Goal: Task Accomplishment & Management: Complete application form

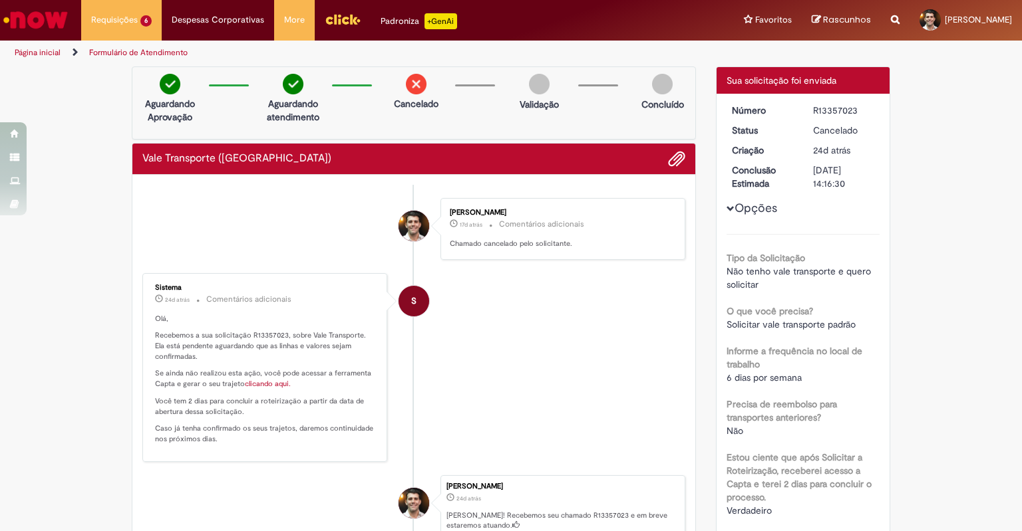
click at [533, 194] on ul "Henrique Michalski Goncalves 17d atrás 17 dias atrás Comentários adicionais Cha…" at bounding box center [413, 388] width 543 height 407
click at [543, 178] on div "Enviar Henrique Michalski Goncalves 17d atrás 17 dias atrás Comentários adicion…" at bounding box center [413, 395] width 563 height 440
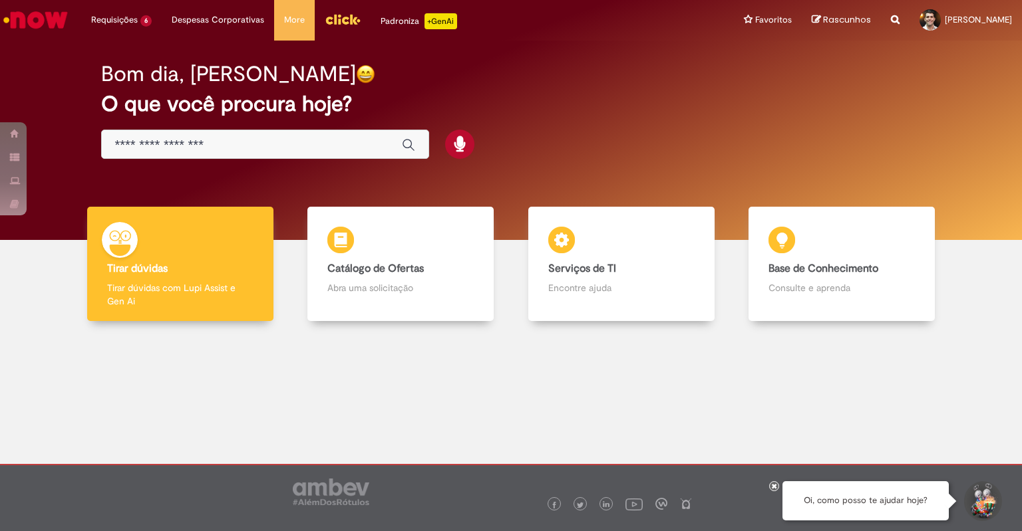
click at [555, 83] on div "Bom dia, [PERSON_NAME]" at bounding box center [511, 74] width 820 height 23
click at [658, 82] on div "Bom dia, [PERSON_NAME]" at bounding box center [511, 74] width 820 height 23
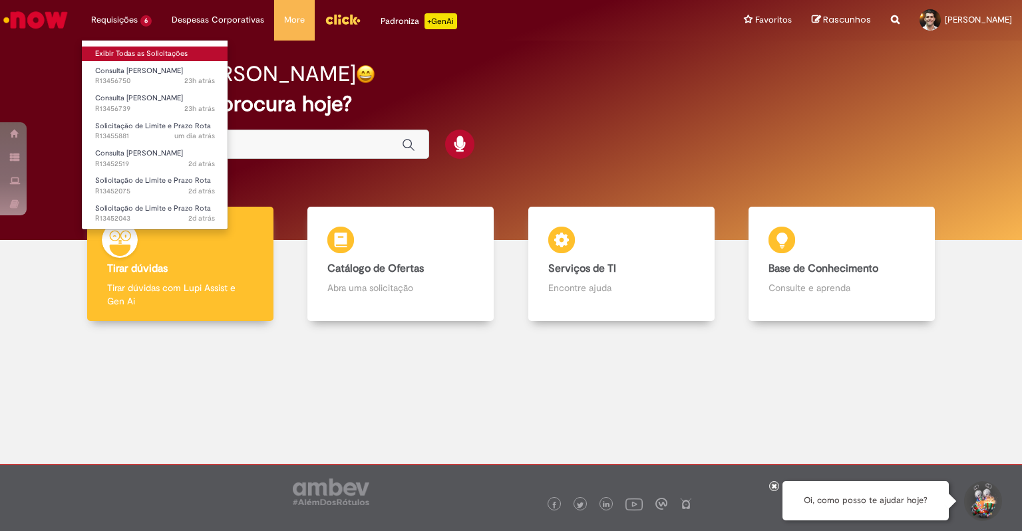
click at [146, 54] on link "Exibir Todas as Solicitações" at bounding box center [155, 54] width 146 height 15
click at [141, 53] on link "Exibir Todas as Solicitações" at bounding box center [155, 54] width 146 height 15
click at [122, 47] on link "Exibir Todas as Solicitações" at bounding box center [155, 54] width 146 height 15
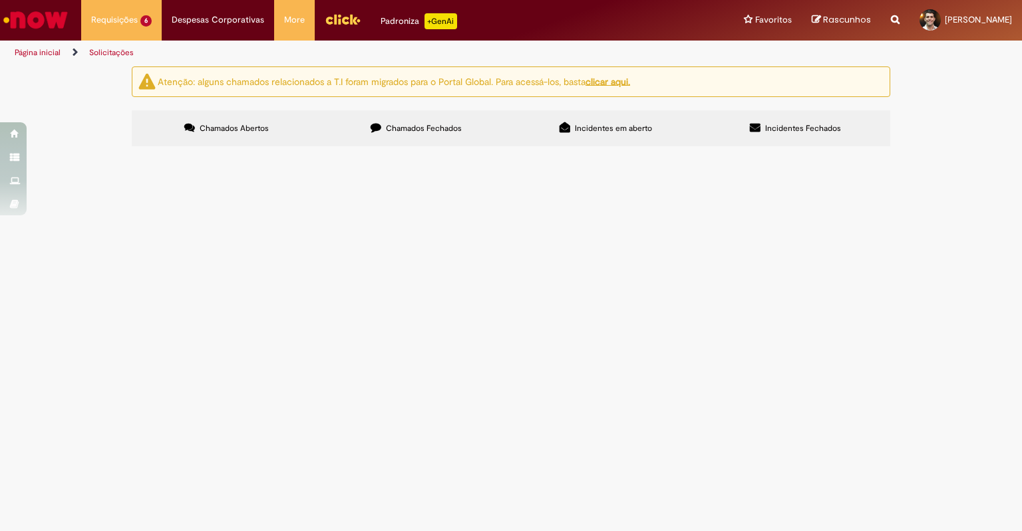
click at [609, 75] on u "clicar aqui." at bounding box center [607, 81] width 45 height 12
click at [0, 0] on td "Solicitação de Limite e Prazo Rota" at bounding box center [0, 0] width 0 height 0
click at [0, 0] on span "Solicitação de Limite e Prazo Rota" at bounding box center [0, 0] width 0 height 0
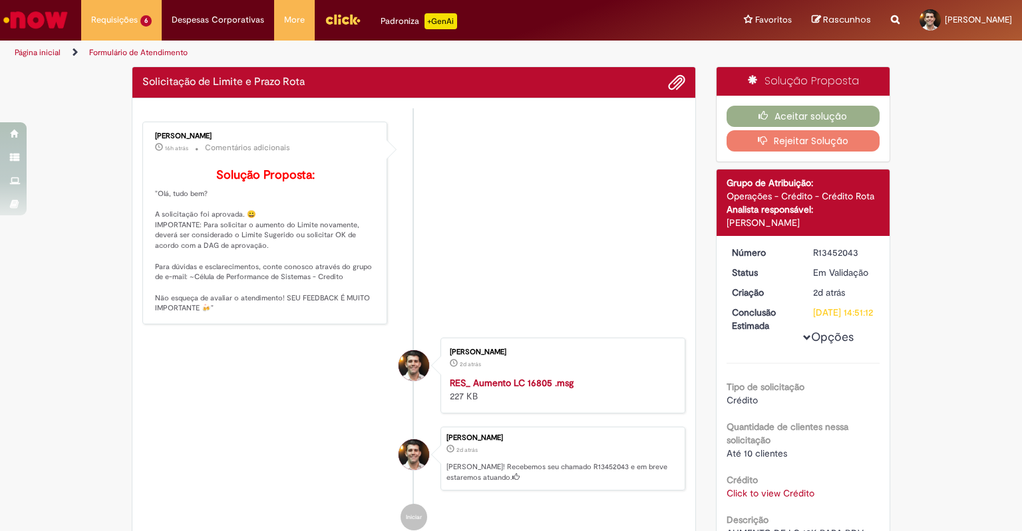
click at [292, 357] on div "Verificar Código de Barras Solicitação de Limite e Prazo Rota Enviar Franciele …" at bounding box center [511, 324] width 778 height 514
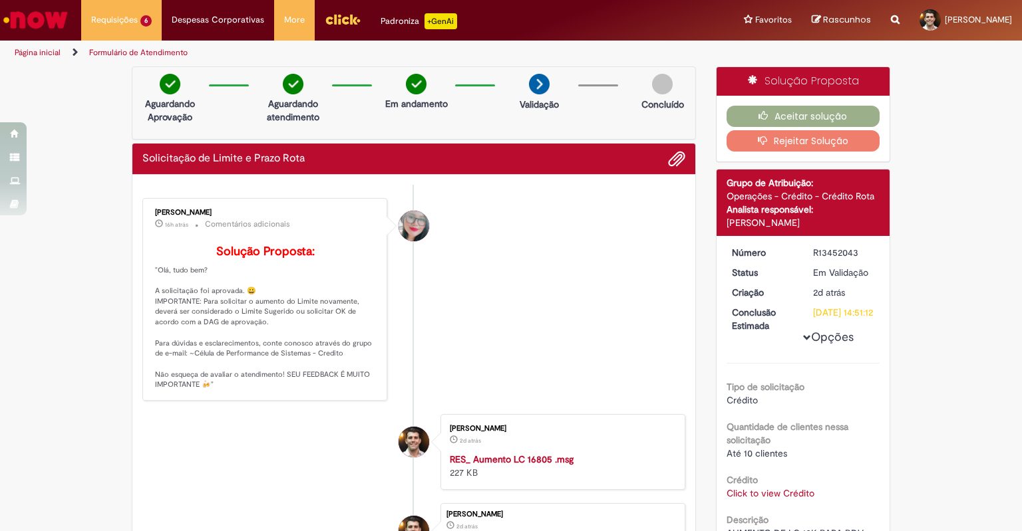
scroll to position [266, 0]
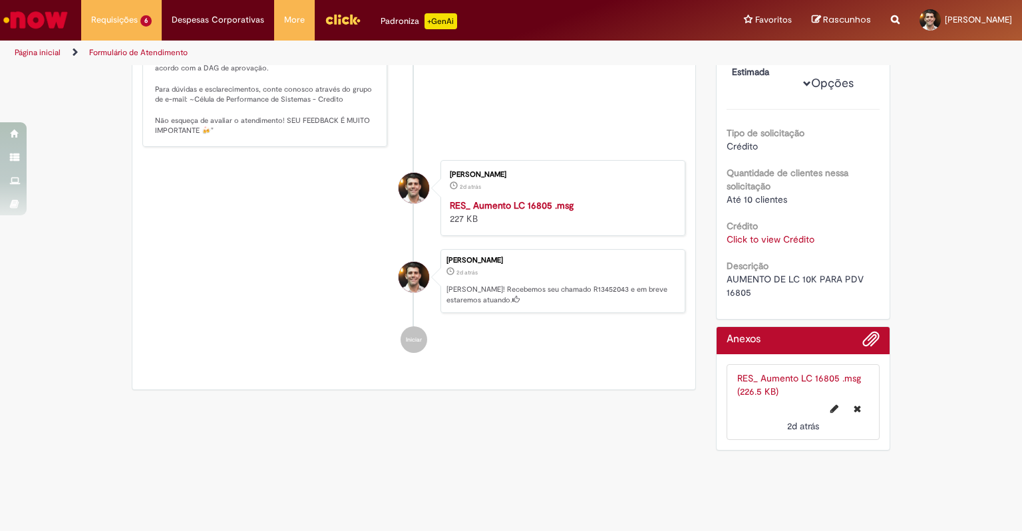
click at [742, 294] on span "AUMENTO DE LC 10K PARA PDV 16805" at bounding box center [796, 285] width 140 height 25
copy span "16805"
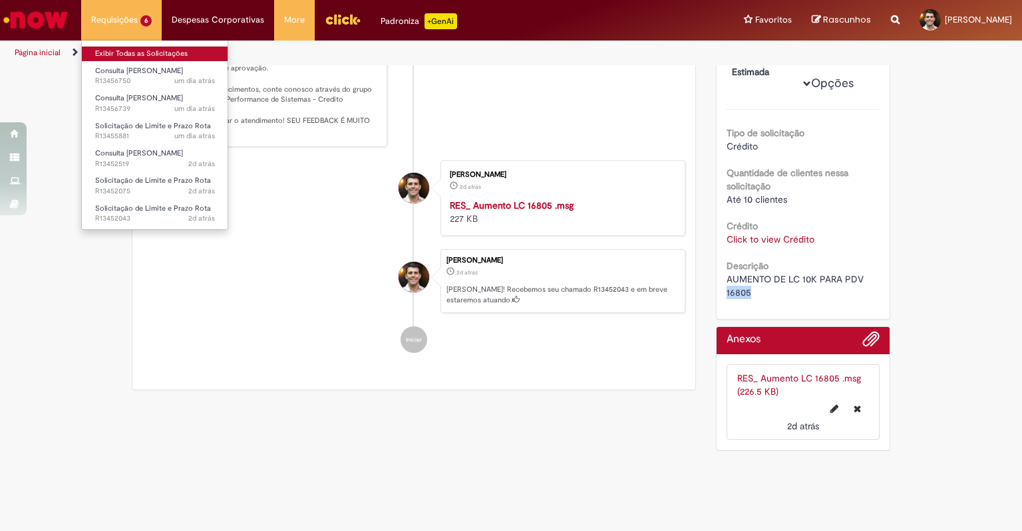
click at [124, 56] on link "Exibir Todas as Solicitações" at bounding box center [155, 54] width 146 height 15
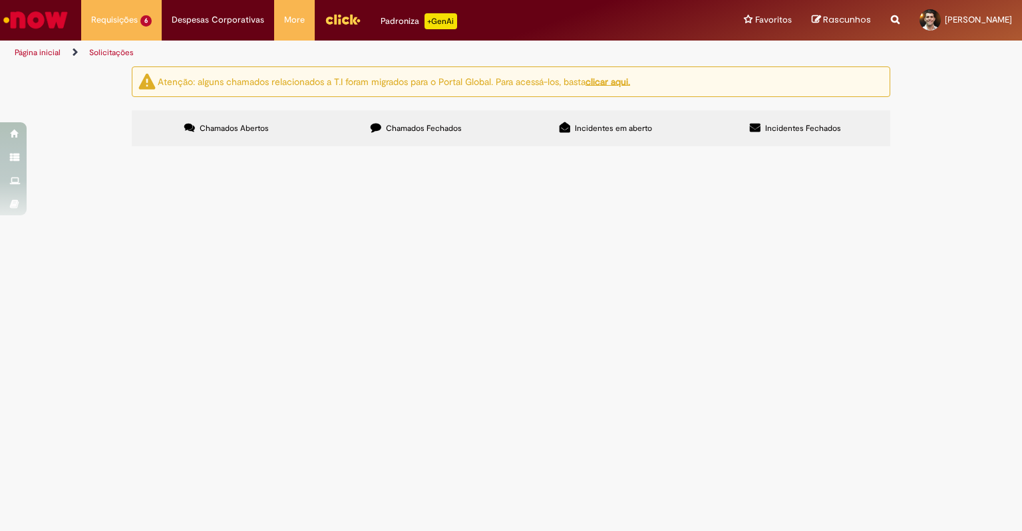
click at [0, 0] on span "R13452043" at bounding box center [0, 0] width 0 height 0
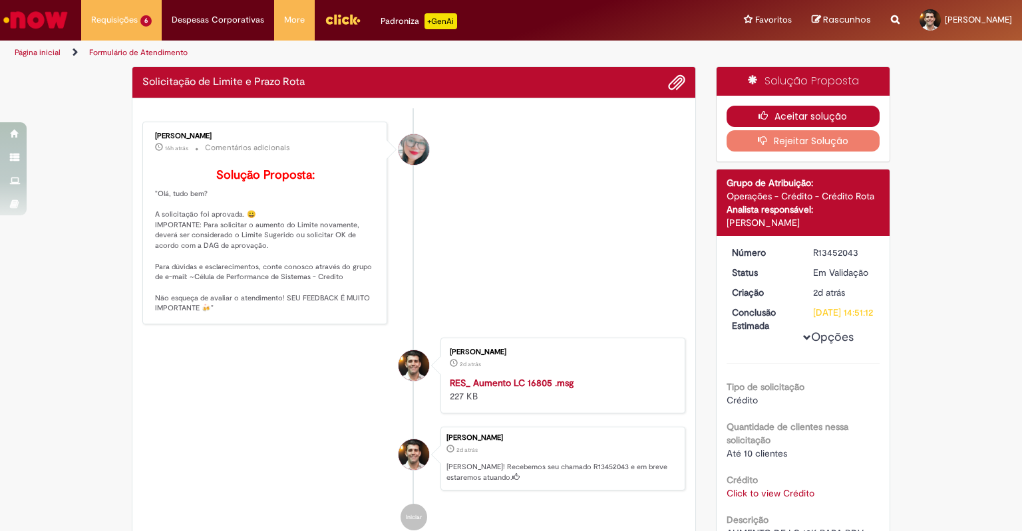
click at [788, 106] on button "Aceitar solução" at bounding box center [803, 116] width 154 height 21
click at [789, 110] on button "Aceitar solução" at bounding box center [803, 116] width 154 height 21
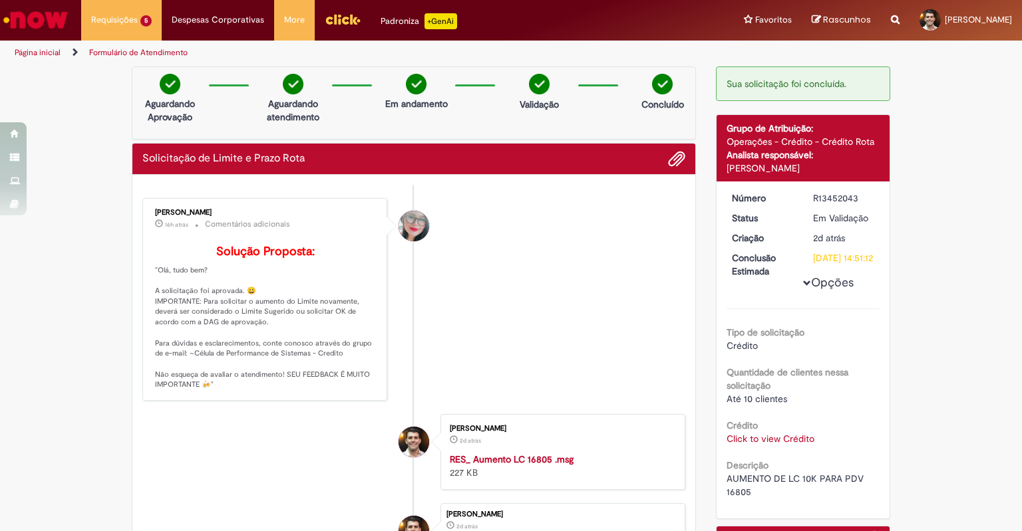
click at [128, 58] on li "Formulário de Atendimento" at bounding box center [138, 53] width 108 height 25
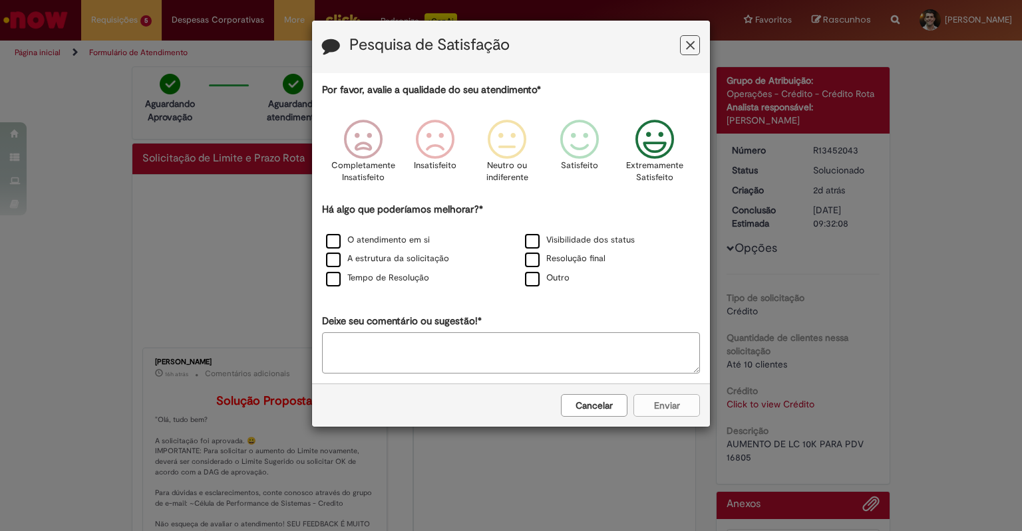
click at [640, 138] on icon "Feedback" at bounding box center [655, 140] width 50 height 40
click at [364, 246] on label "O atendimento em si" at bounding box center [378, 240] width 104 height 13
click at [360, 260] on label "A estrutura da solicitação" at bounding box center [387, 259] width 123 height 13
click at [356, 276] on label "Tempo de Resolução" at bounding box center [377, 278] width 103 height 13
click at [673, 411] on button "Enviar" at bounding box center [666, 405] width 67 height 23
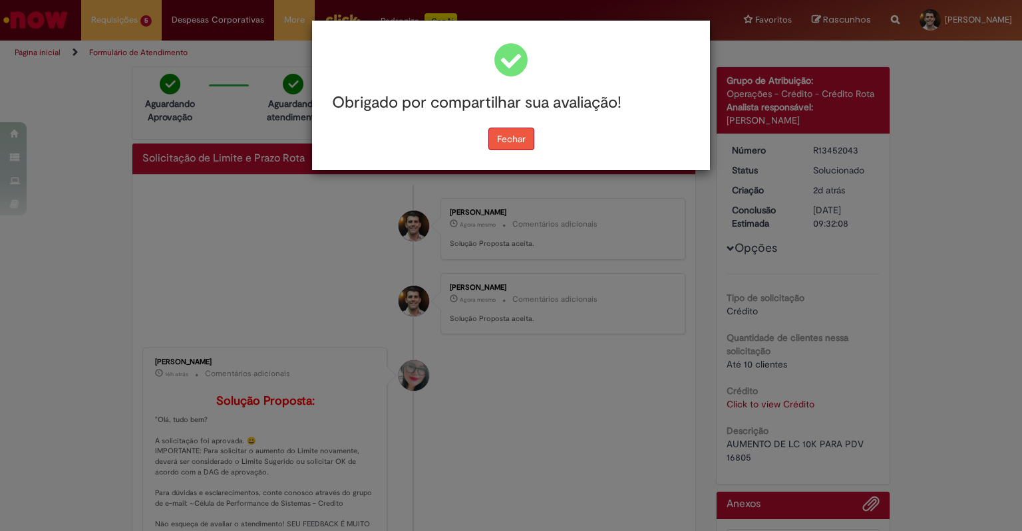
click at [527, 136] on button "Fechar" at bounding box center [511, 139] width 46 height 23
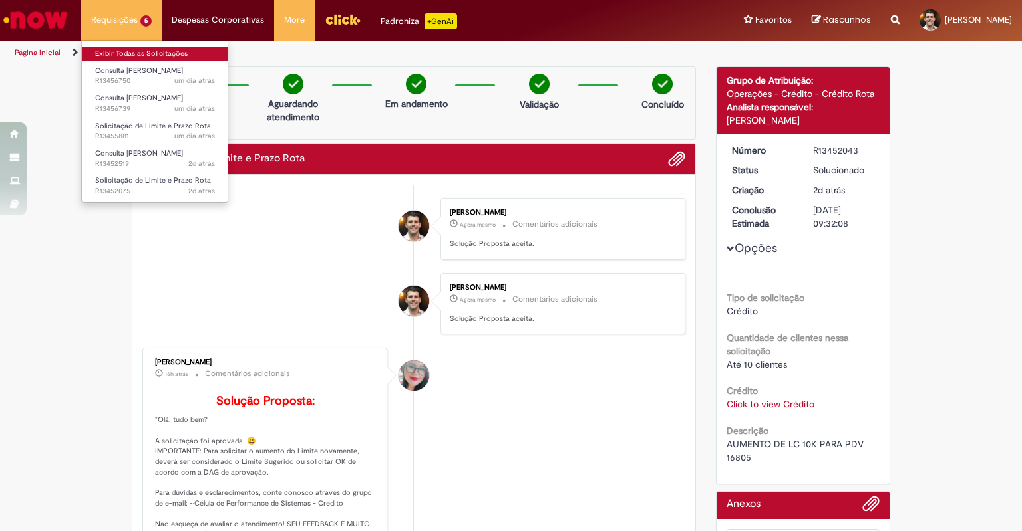
click at [128, 50] on link "Exibir Todas as Solicitações" at bounding box center [155, 54] width 146 height 15
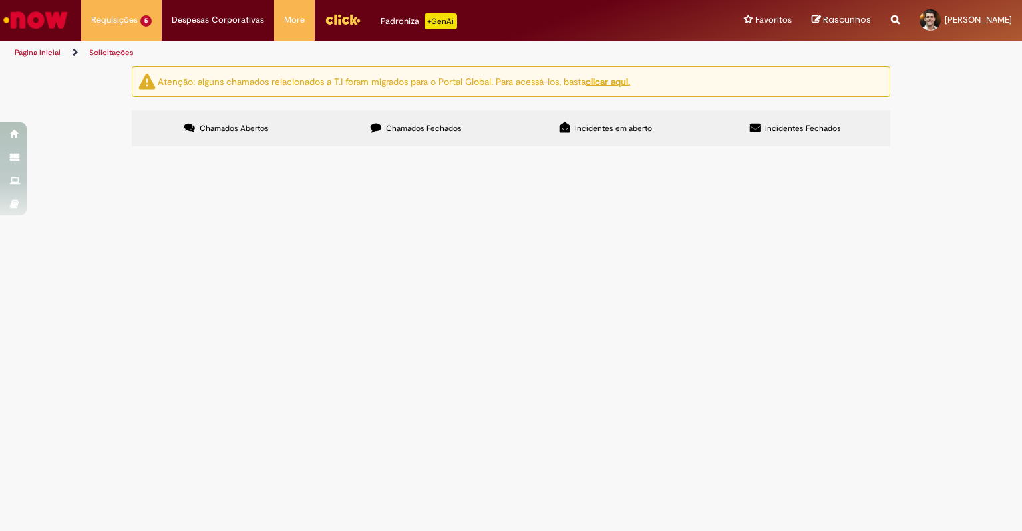
click at [0, 0] on span "Solicitação de Limite e Prazo Rota" at bounding box center [0, 0] width 0 height 0
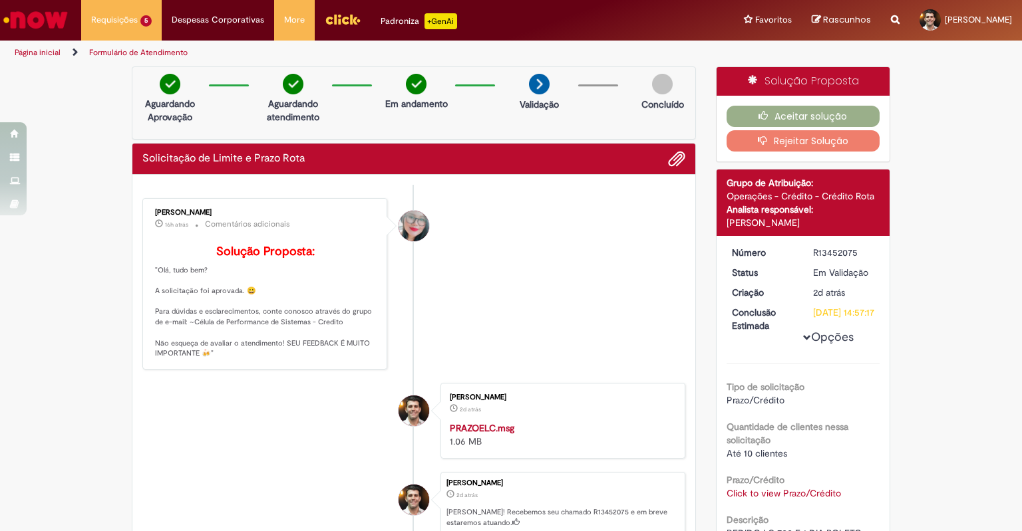
click at [830, 247] on div "R13452075" at bounding box center [844, 252] width 62 height 13
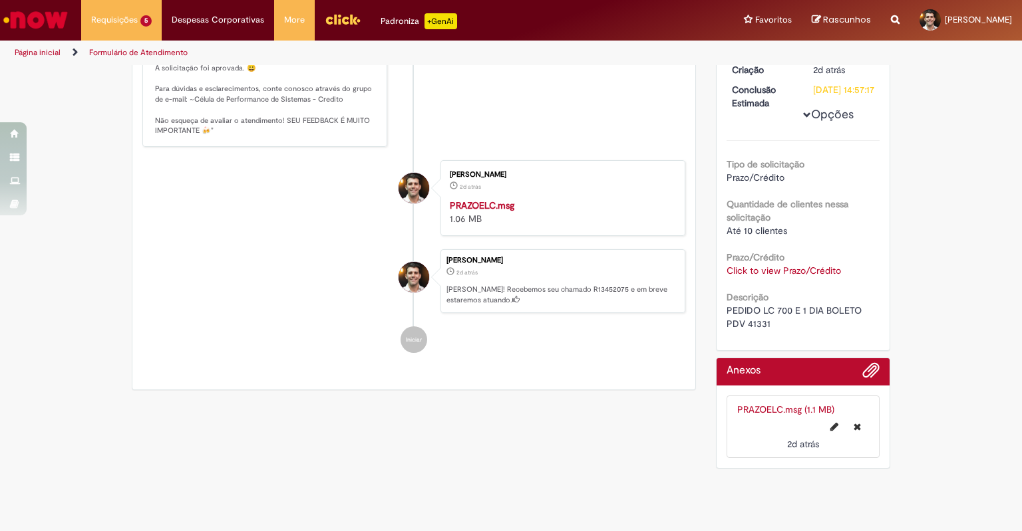
click at [752, 313] on span "PEDIDO LC 700 E 1 DIA BOLETO PDV 41331" at bounding box center [795, 317] width 138 height 25
copy span "41331"
click at [492, 239] on ul "Franciele Fernanda Melo dos Santos 16h atrás 16 horas atrás Comentários adicion…" at bounding box center [413, 164] width 543 height 404
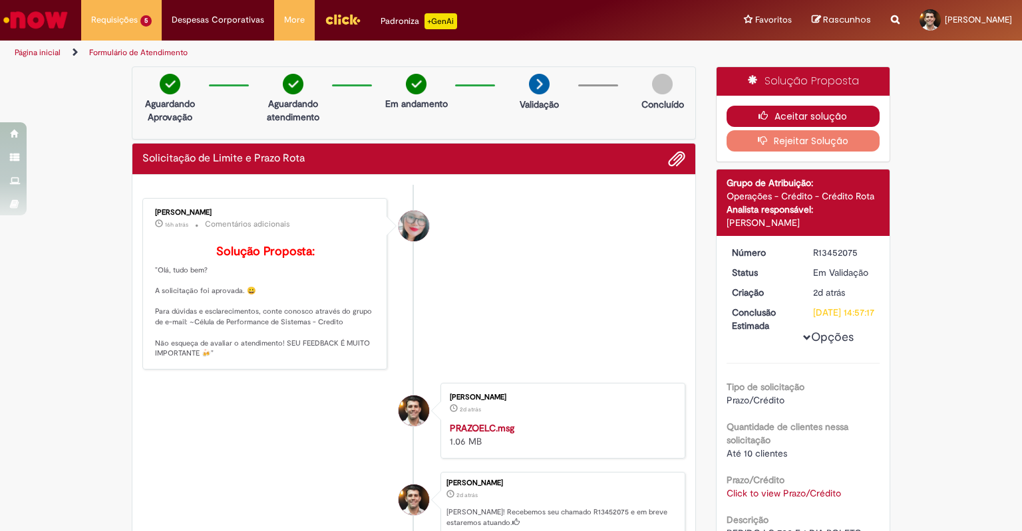
click at [818, 107] on button "Aceitar solução" at bounding box center [803, 116] width 154 height 21
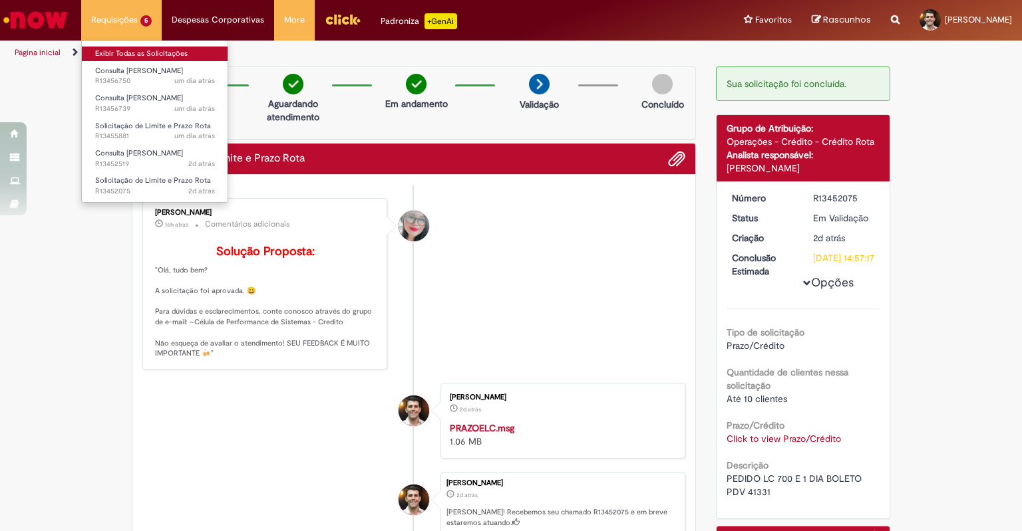
click at [118, 47] on link "Exibir Todas as Solicitações" at bounding box center [155, 54] width 146 height 15
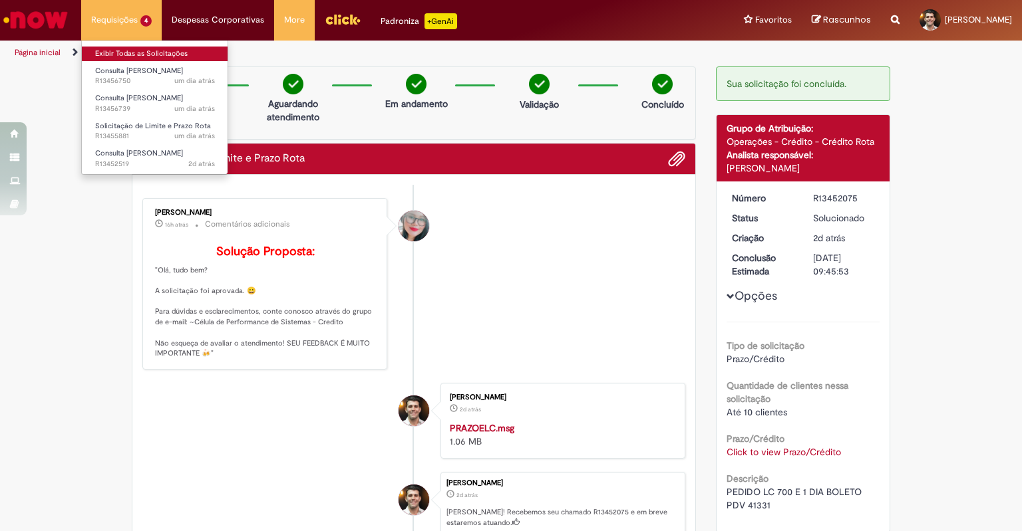
click at [125, 53] on link "Exibir Todas as Solicitações" at bounding box center [155, 54] width 146 height 15
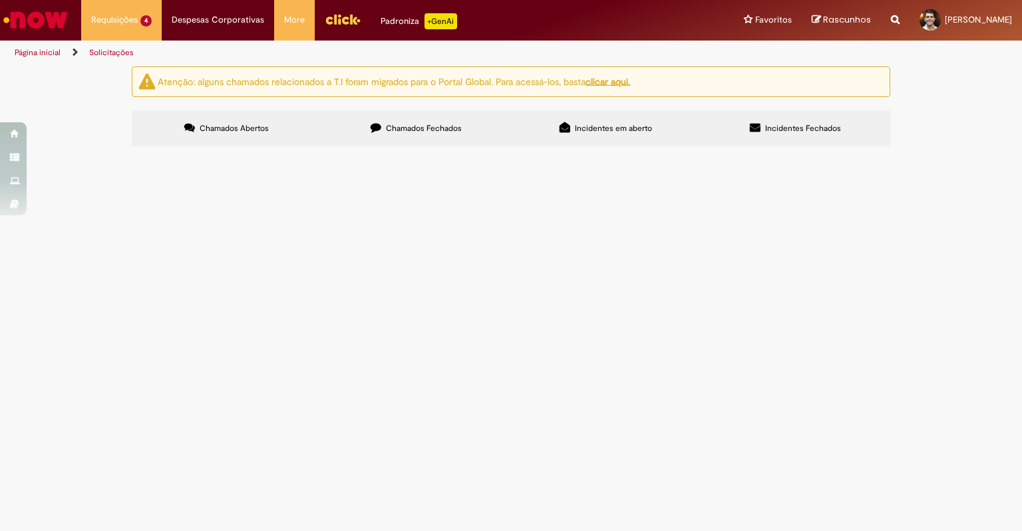
click at [0, 0] on span "R13452519" at bounding box center [0, 0] width 0 height 0
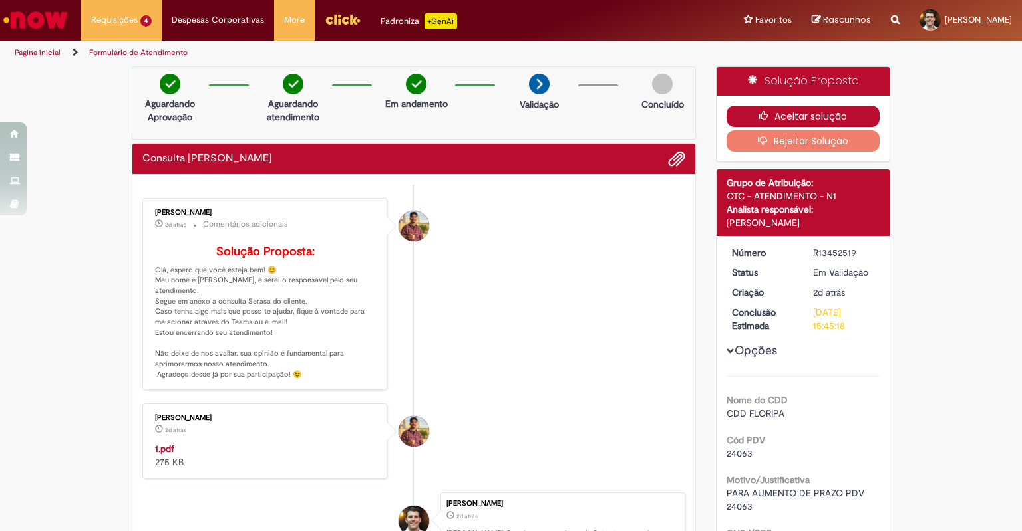
click at [844, 115] on button "Aceitar solução" at bounding box center [803, 116] width 154 height 21
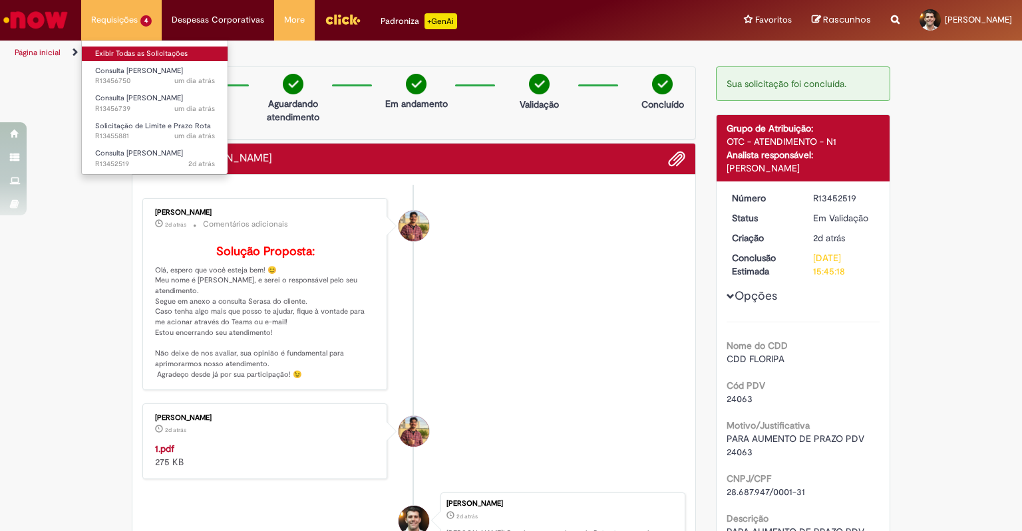
click at [128, 49] on link "Exibir Todas as Solicitações" at bounding box center [155, 54] width 146 height 15
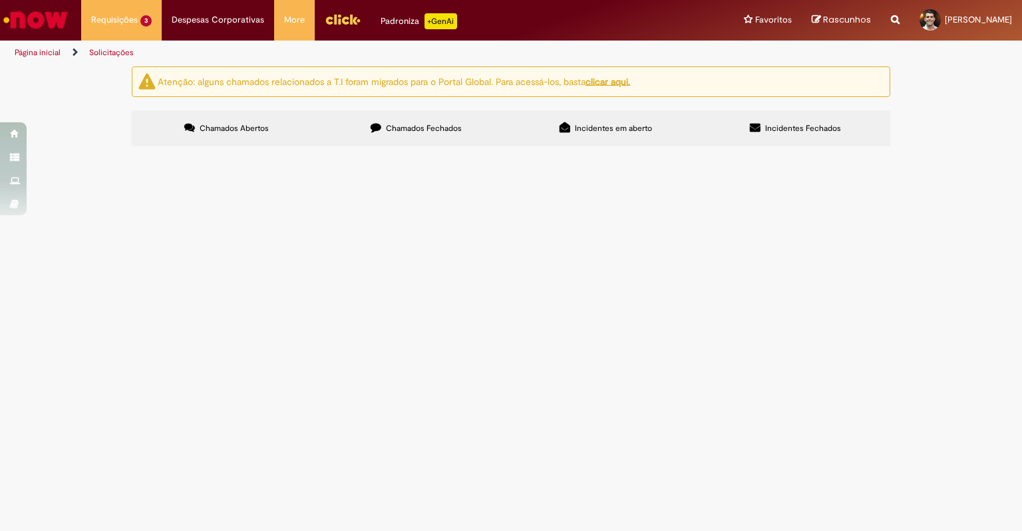
click at [0, 0] on span "R13455881" at bounding box center [0, 0] width 0 height 0
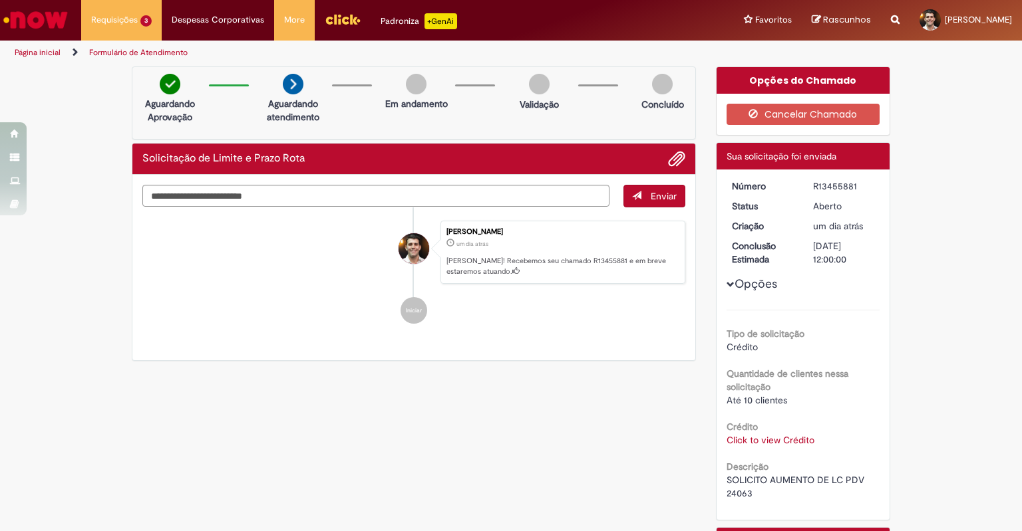
click at [802, 441] on link "Click to view Crédito" at bounding box center [770, 440] width 88 height 12
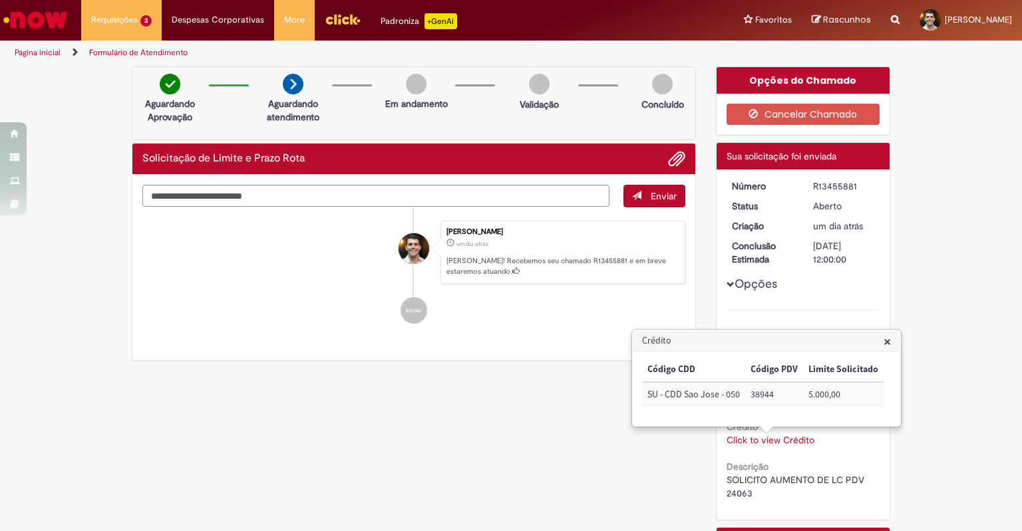
click at [813, 451] on div "Tipo de solicitação Crédito Quantidade de clientes nessa solicitação Até 10 cli…" at bounding box center [803, 405] width 154 height 190
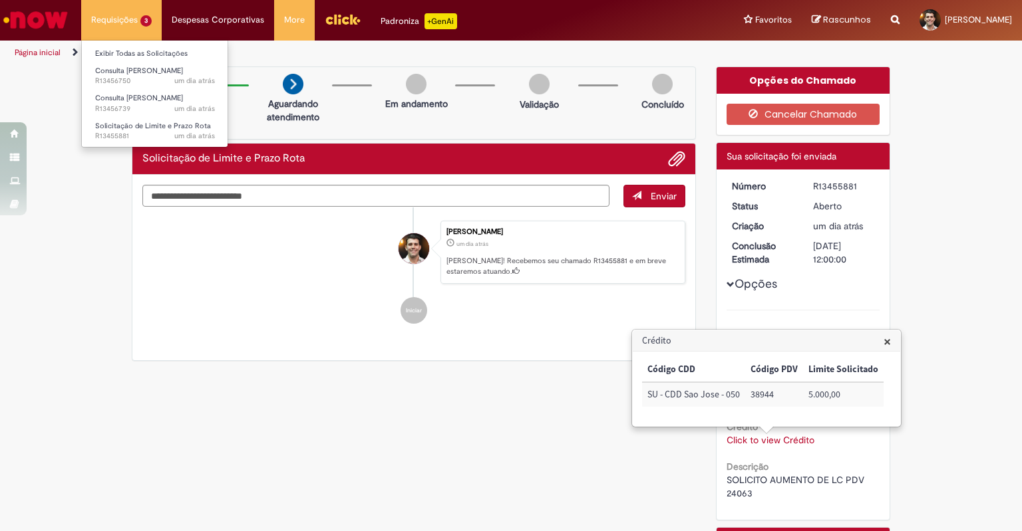
click at [128, 45] on li "Exibir Todas as Solicitações" at bounding box center [155, 52] width 146 height 17
click at [130, 50] on link "Exibir Todas as Solicitações" at bounding box center [155, 54] width 146 height 15
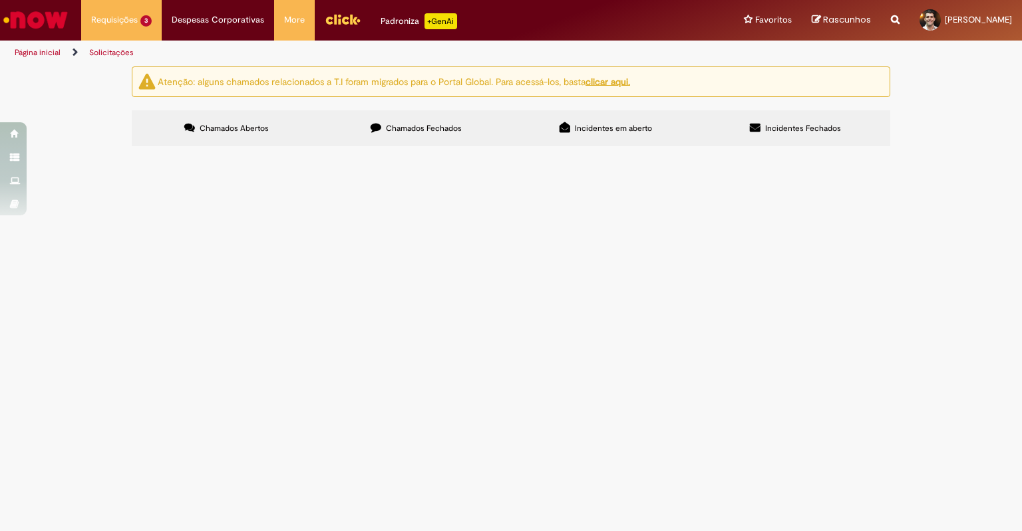
click at [0, 0] on span "R13456739" at bounding box center [0, 0] width 0 height 0
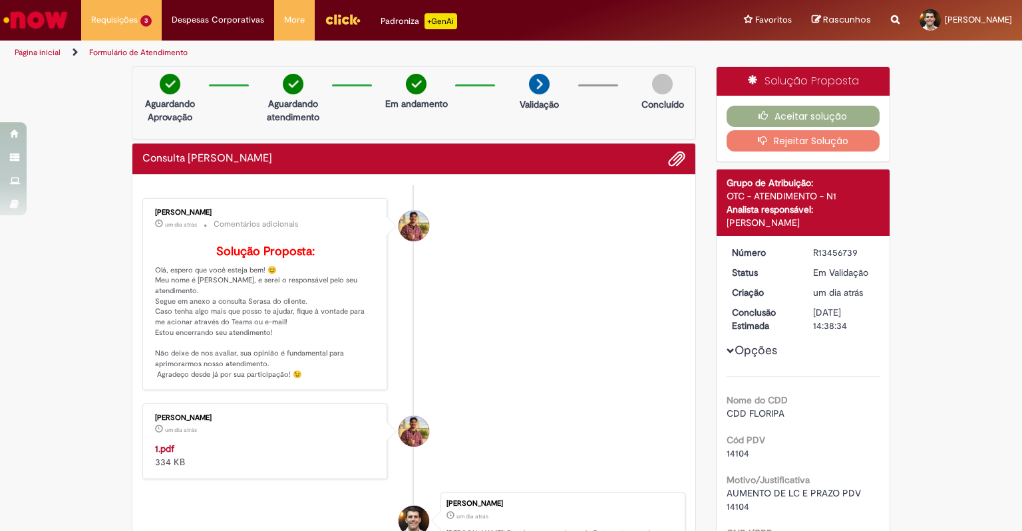
click at [837, 253] on div "R13456739" at bounding box center [844, 252] width 62 height 13
click at [408, 224] on div "Vitor Jeremias Da Silva" at bounding box center [413, 226] width 31 height 31
click at [156, 455] on strong "1.pdf" at bounding box center [164, 449] width 19 height 12
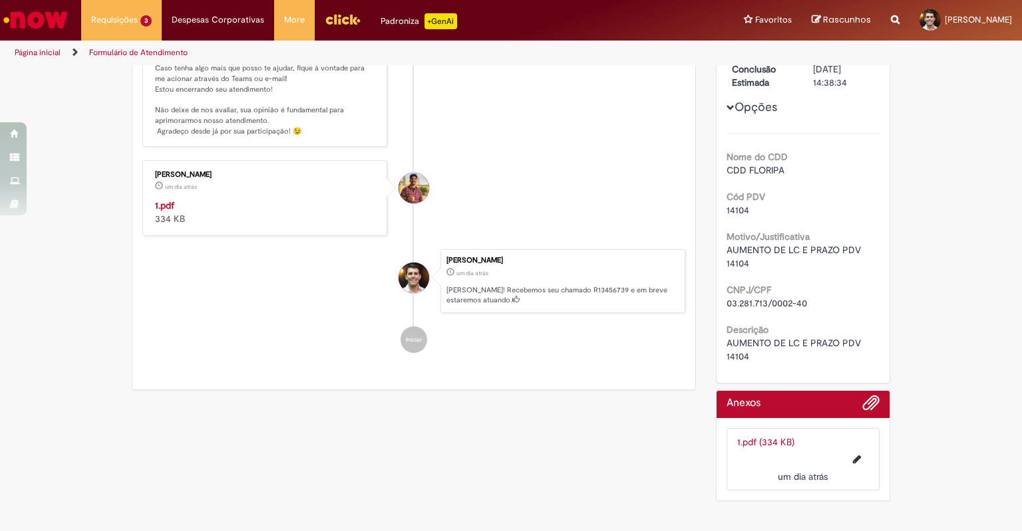
click at [736, 208] on div "Nome do CDD CDD FLORIPA Cód PDV 14104 Motivo/Justificativa AUMENTO DE LC E PRAZ…" at bounding box center [803, 248] width 154 height 230
click at [736, 204] on span "14104" at bounding box center [737, 210] width 23 height 12
copy span "14104"
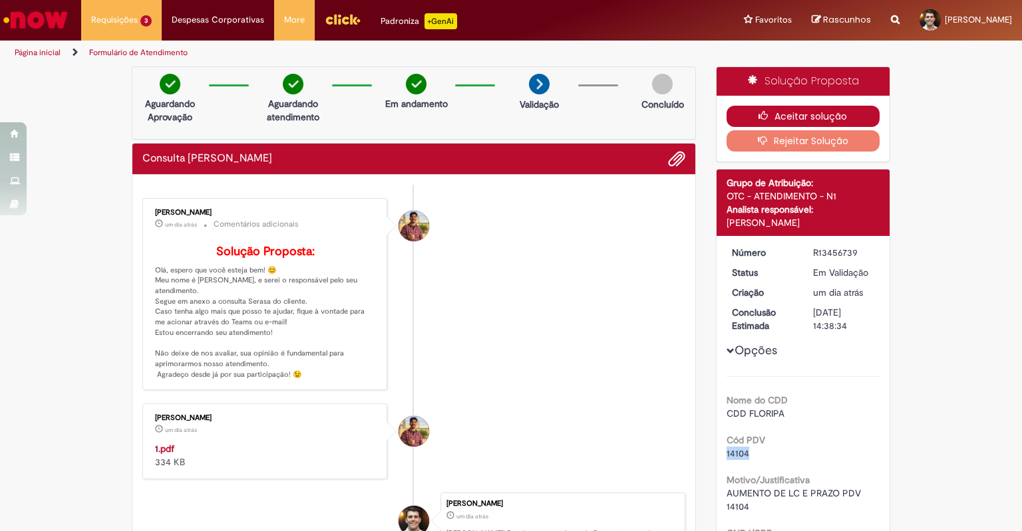
click at [758, 116] on icon "button" at bounding box center [766, 115] width 16 height 9
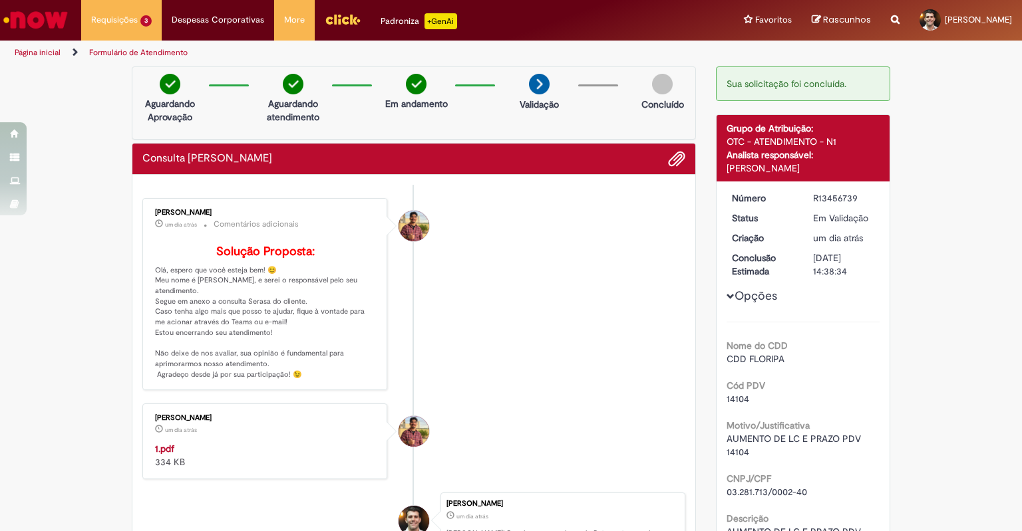
click at [149, 460] on div "Vitor Jeremias Da Silva um dia atrás um dia atrás 1.pdf 334 KB" at bounding box center [264, 442] width 237 height 68
click at [157, 455] on strong "1.pdf" at bounding box center [164, 449] width 19 height 12
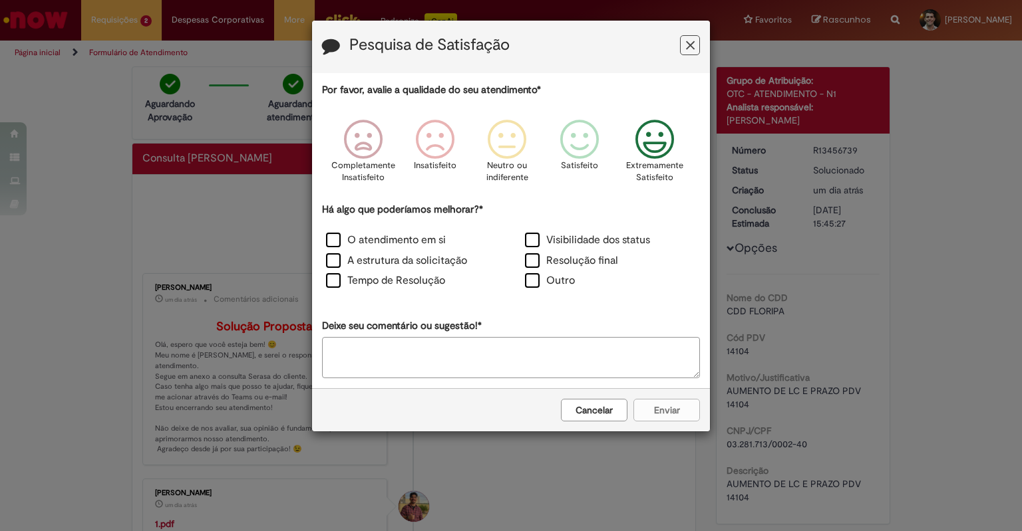
click at [654, 140] on icon "Feedback" at bounding box center [655, 140] width 50 height 40
click at [420, 247] on label "O atendimento em si" at bounding box center [386, 240] width 120 height 15
click at [410, 264] on label "A estrutura da solicitação" at bounding box center [396, 260] width 141 height 15
click at [399, 281] on label "Tempo de Resolução" at bounding box center [385, 280] width 119 height 15
click at [672, 413] on button "Enviar" at bounding box center [666, 410] width 67 height 23
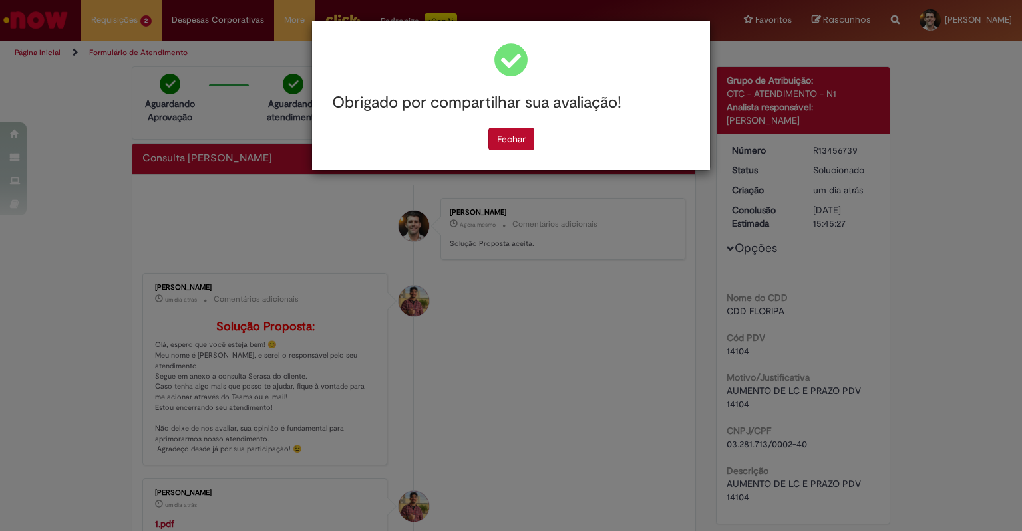
click at [388, 247] on div "Obrigado por compartilhar sua avaliação! Fechar" at bounding box center [511, 265] width 1022 height 531
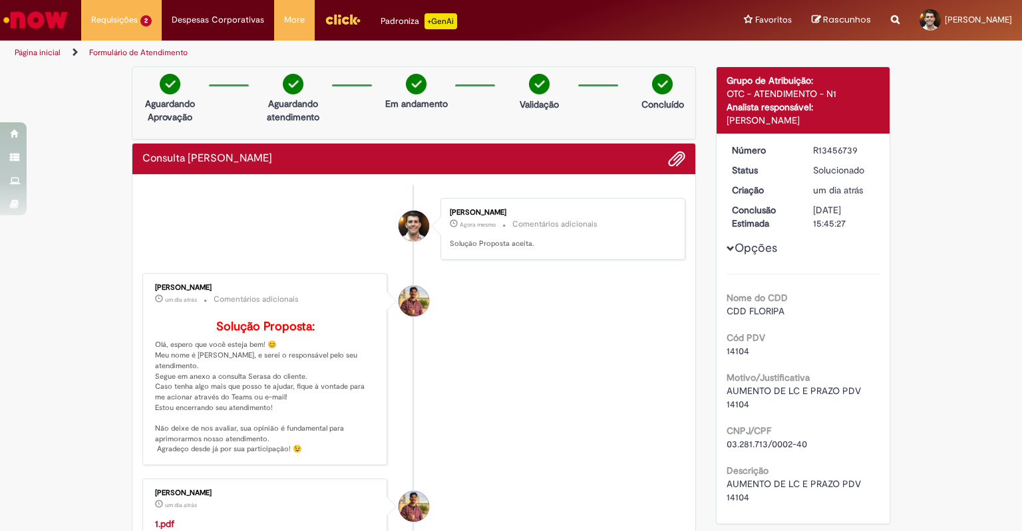
scroll to position [7, 0]
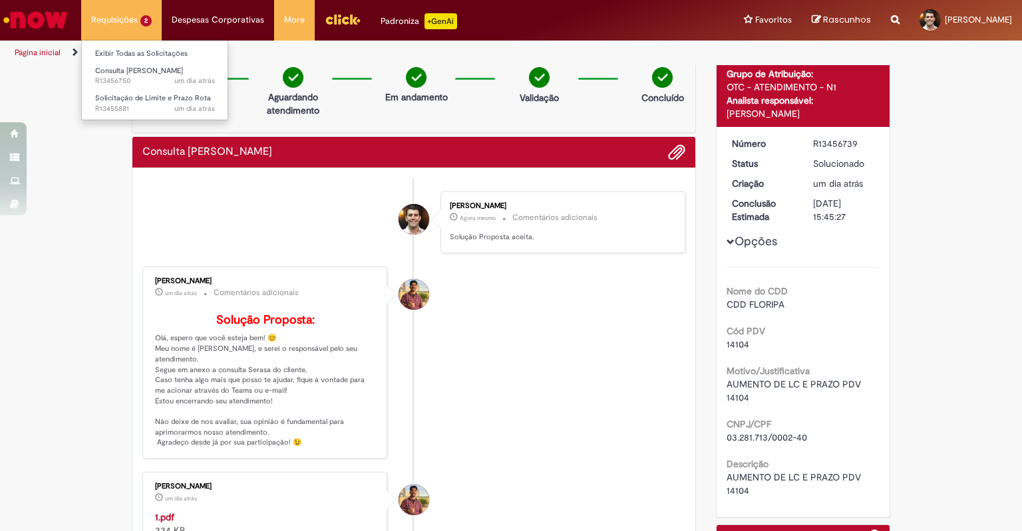
click at [112, 45] on li "Exibir Todas as Solicitações" at bounding box center [155, 52] width 146 height 17
click at [112, 49] on link "Exibir Todas as Solicitações" at bounding box center [155, 54] width 146 height 15
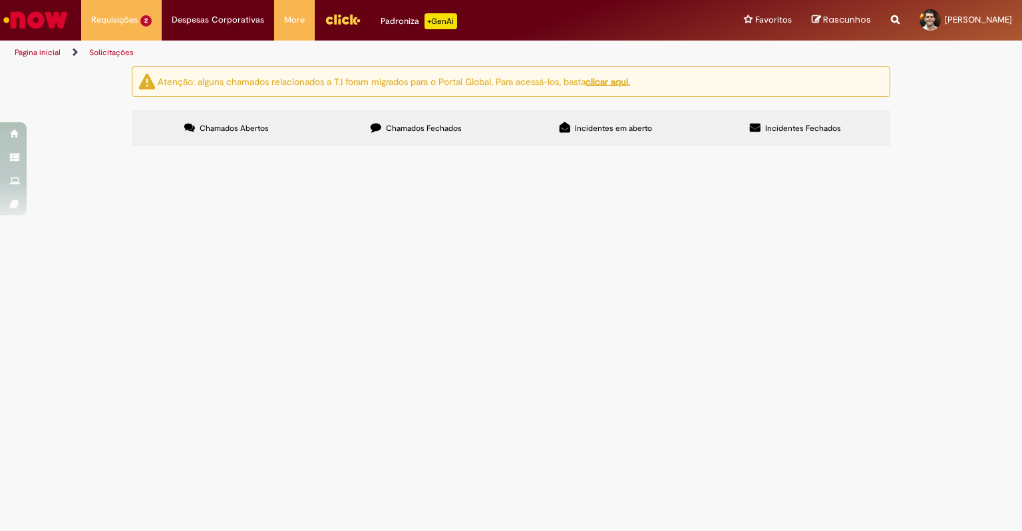
click at [0, 0] on span "R13456750" at bounding box center [0, 0] width 0 height 0
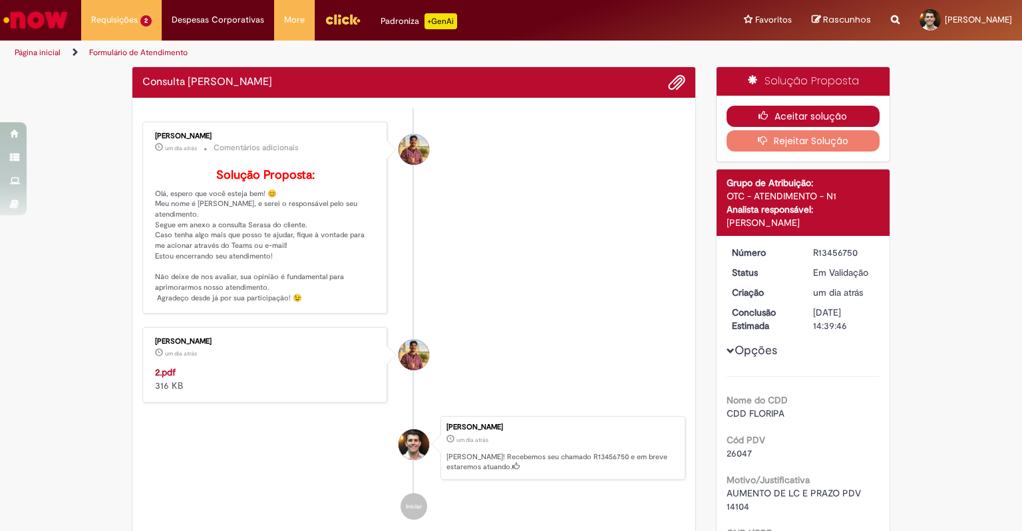
click at [810, 121] on button "Aceitar solução" at bounding box center [803, 116] width 154 height 21
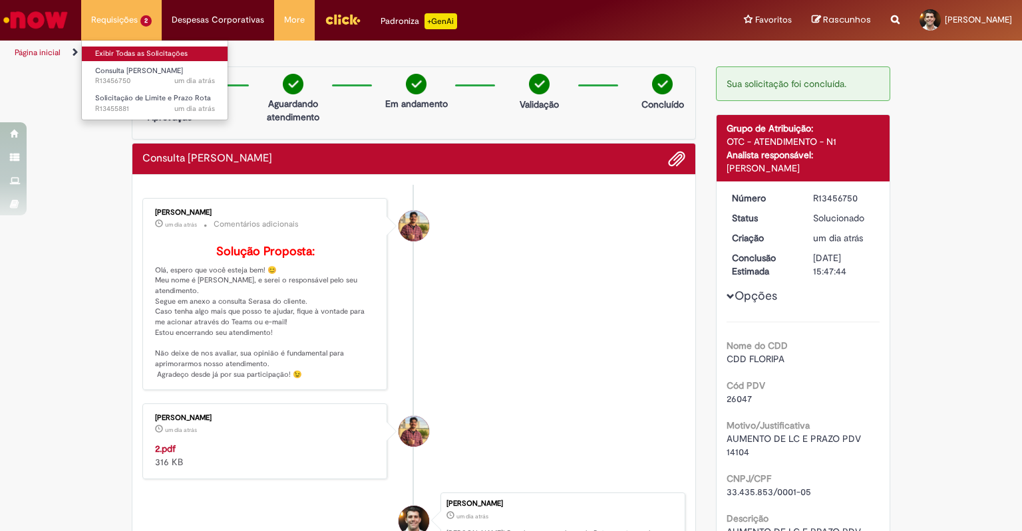
click at [133, 57] on link "Exibir Todas as Solicitações" at bounding box center [155, 54] width 146 height 15
click at [144, 55] on link "Exibir Todas as Solicitações" at bounding box center [155, 54] width 146 height 15
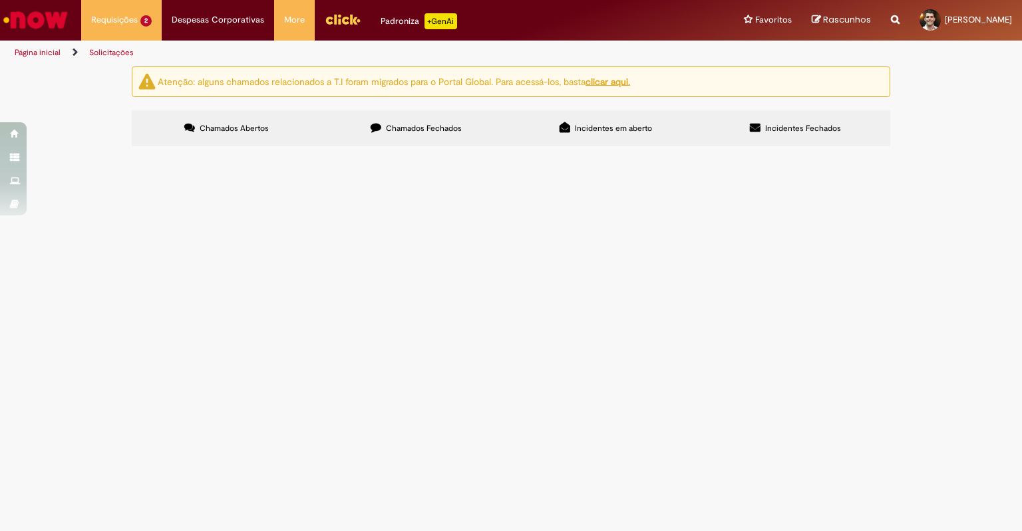
click at [0, 0] on input "Pesquisar" at bounding box center [0, 0] width 0 height 0
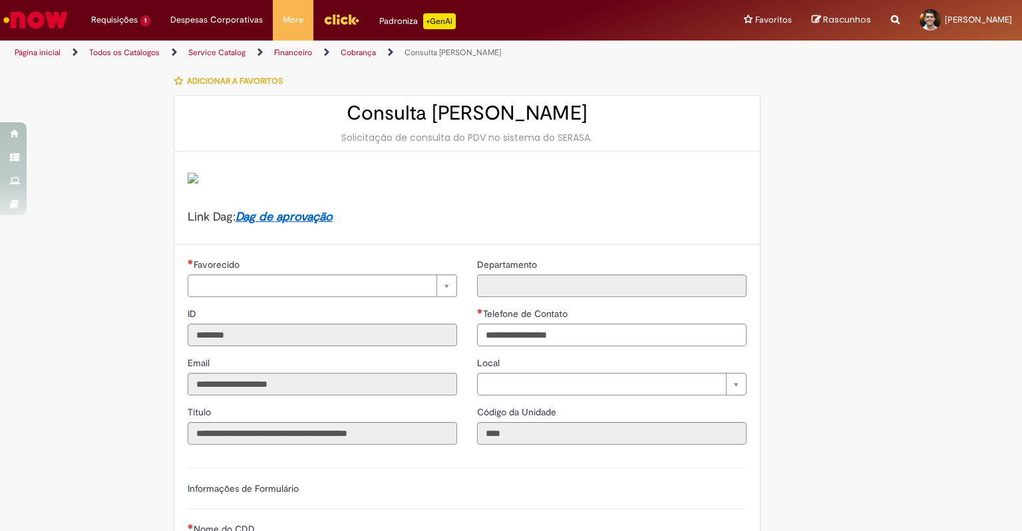
type input "**********"
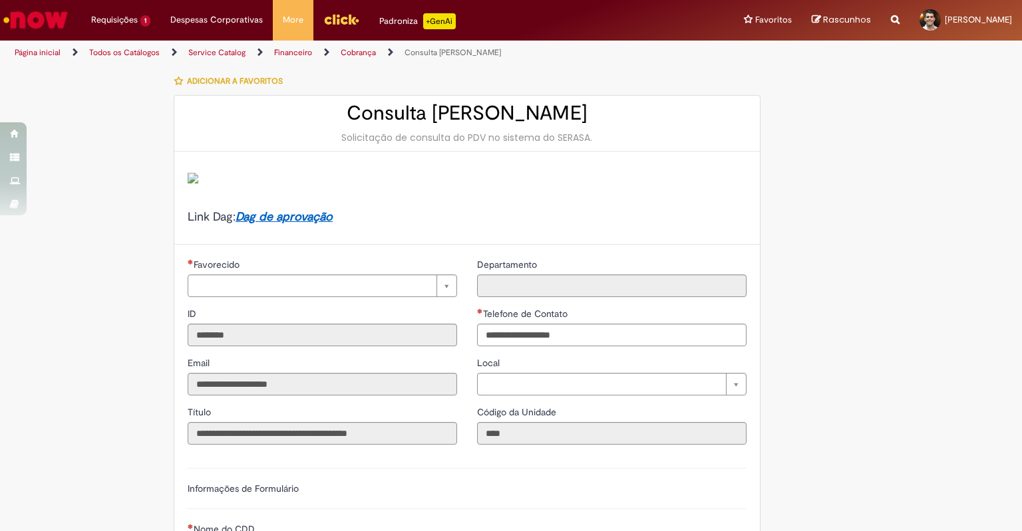
type input "**********"
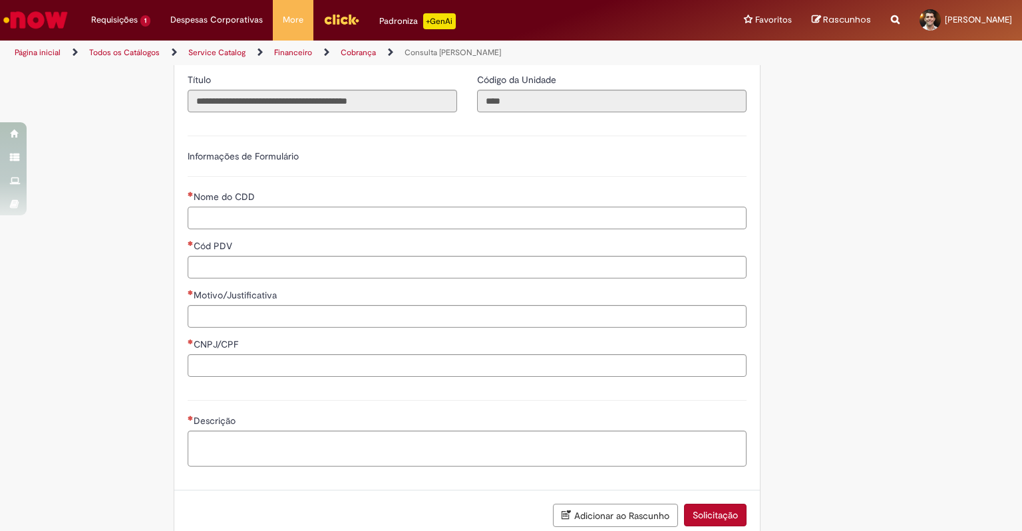
click at [274, 223] on input "Nome do CDD" at bounding box center [467, 218] width 559 height 23
click at [263, 247] on div "Cód PDV" at bounding box center [467, 247] width 559 height 17
click at [255, 267] on input "Cód PDV" at bounding box center [467, 267] width 559 height 23
paste input "*****"
type input "*****"
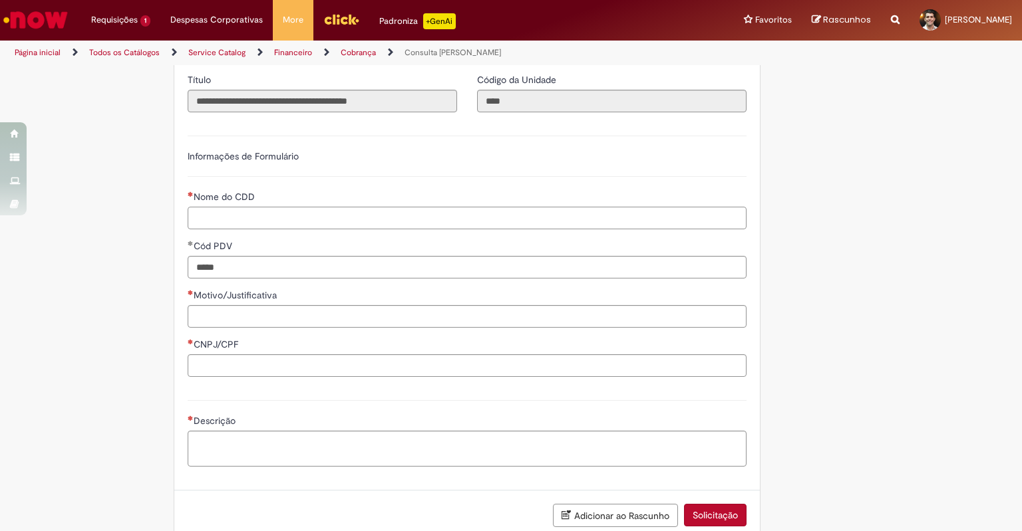
click at [274, 215] on input "Nome do CDD" at bounding box center [467, 218] width 559 height 23
type input "**********"
click at [279, 308] on input "Motivo/Justificativa" at bounding box center [467, 316] width 559 height 23
paste input "**********"
type input "**********"
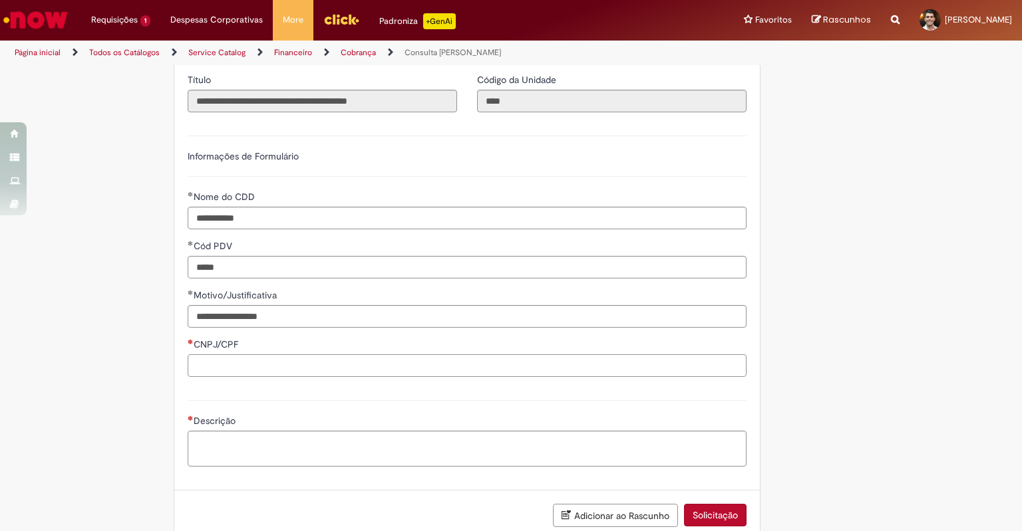
click at [243, 368] on input "CNPJ/CPF" at bounding box center [467, 365] width 559 height 23
drag, startPoint x: 301, startPoint y: 308, endPoint x: 109, endPoint y: 333, distance: 193.9
click at [109, 333] on div "LupiAssist +GenAI Digite a sua dúvida ou escolha uma opção a seguir ****** Oi, …" at bounding box center [511, 174] width 1022 height 880
click at [204, 358] on input "CNPJ/CPF" at bounding box center [467, 365] width 559 height 23
paste input "**********"
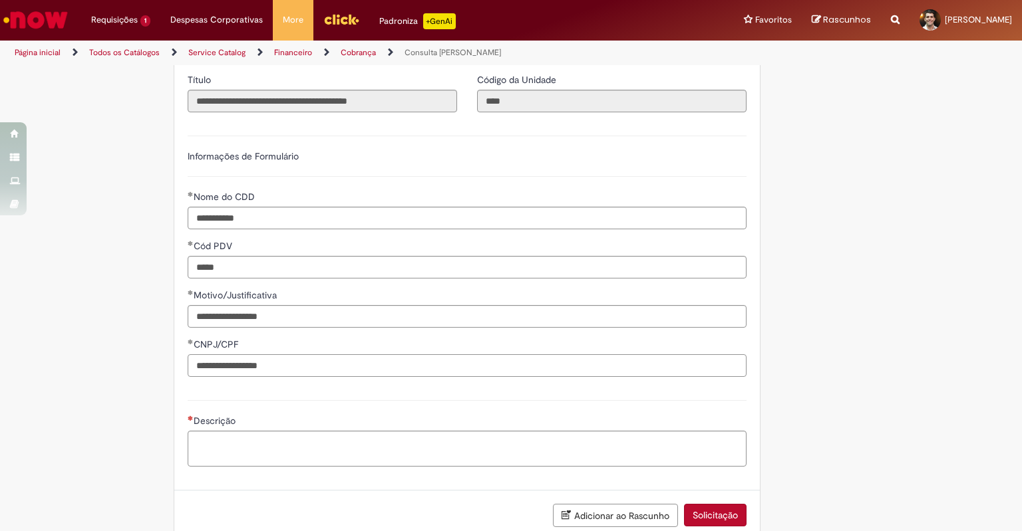
type input "**********"
drag, startPoint x: 217, startPoint y: 335, endPoint x: 37, endPoint y: 378, distance: 185.5
click at [37, 378] on div "LupiAssist +GenAI Digite a sua dúvida ou escolha uma opção a seguir ****** Oi, …" at bounding box center [511, 174] width 1022 height 880
type input "**********"
click at [358, 420] on div "Descrição" at bounding box center [467, 422] width 559 height 17
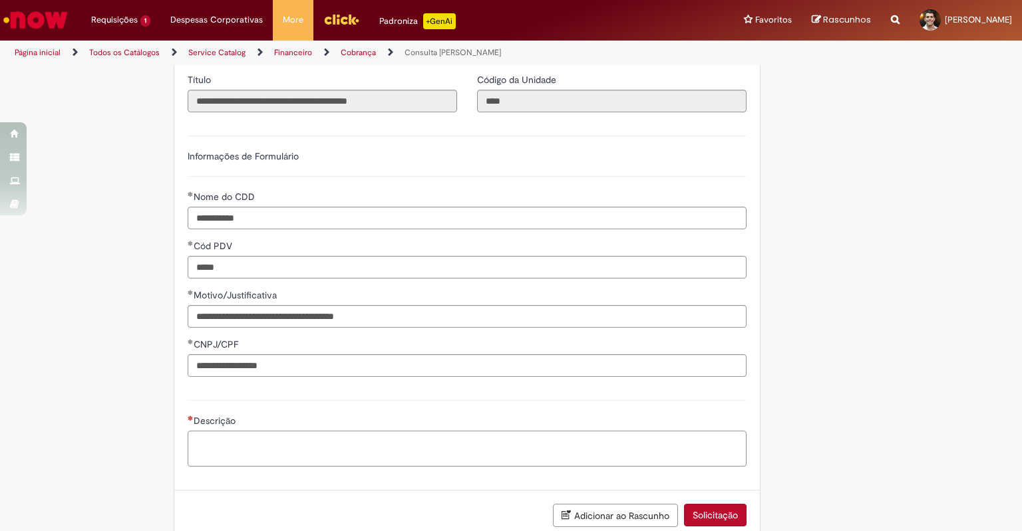
click at [353, 438] on textarea "Descrição" at bounding box center [467, 449] width 559 height 36
paste textarea "**********"
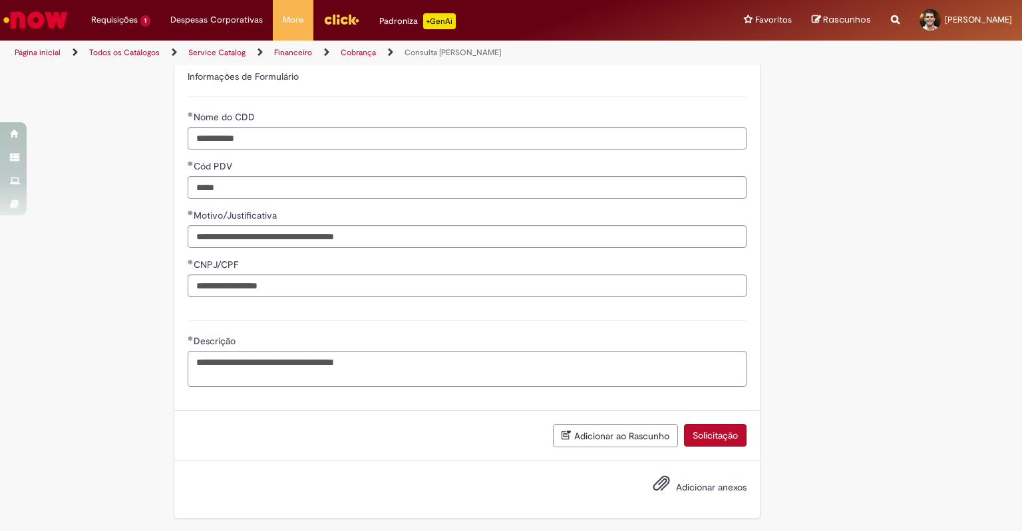
type textarea "**********"
click at [711, 454] on div "Adicionar ao Rascunho Solicitação" at bounding box center [466, 436] width 585 height 51
click at [715, 444] on button "Solicitação" at bounding box center [715, 435] width 63 height 23
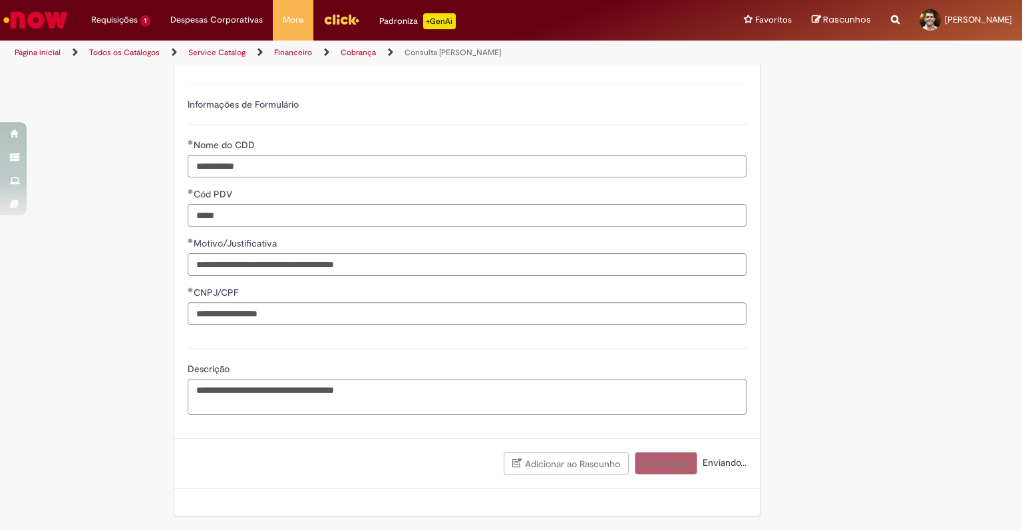
scroll to position [382, 0]
